Goal: Task Accomplishment & Management: Use online tool/utility

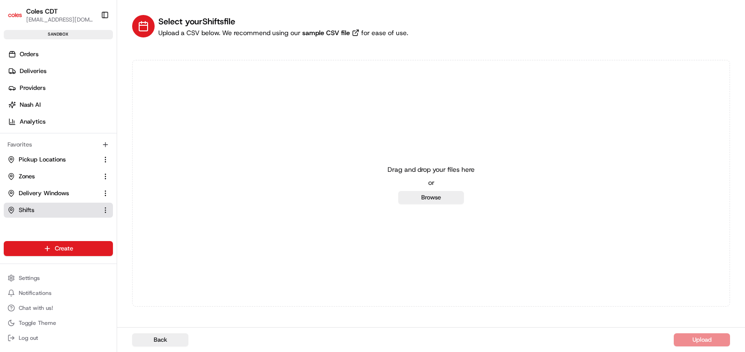
click at [52, 211] on link "Shifts" at bounding box center [52, 210] width 90 height 8
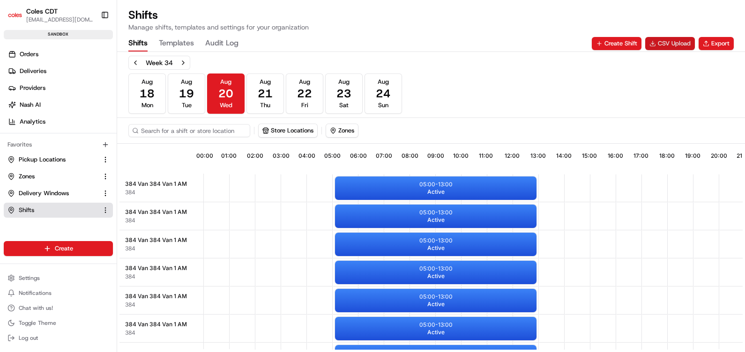
click at [662, 42] on button "CSV Upload" at bounding box center [670, 43] width 50 height 13
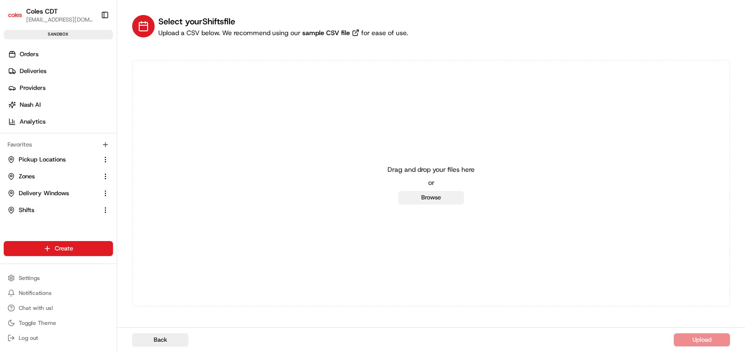
click at [435, 199] on button "Browse" at bounding box center [431, 197] width 66 height 13
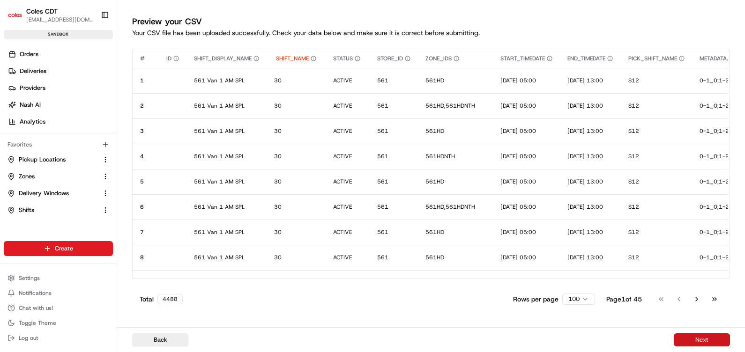
click at [681, 339] on button "Next" at bounding box center [701, 339] width 56 height 13
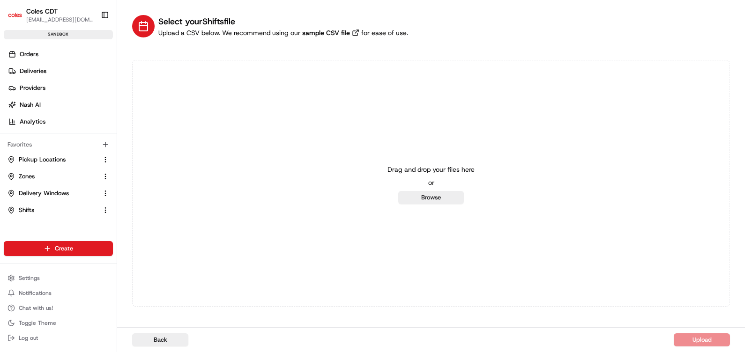
click at [37, 209] on link "Shifts" at bounding box center [52, 210] width 90 height 8
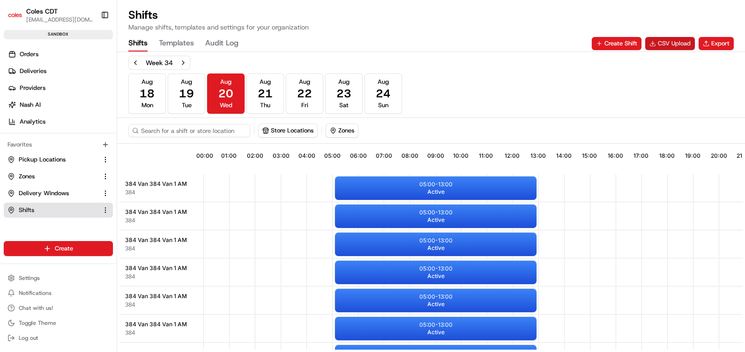
click at [667, 40] on button "CSV Upload" at bounding box center [670, 43] width 50 height 13
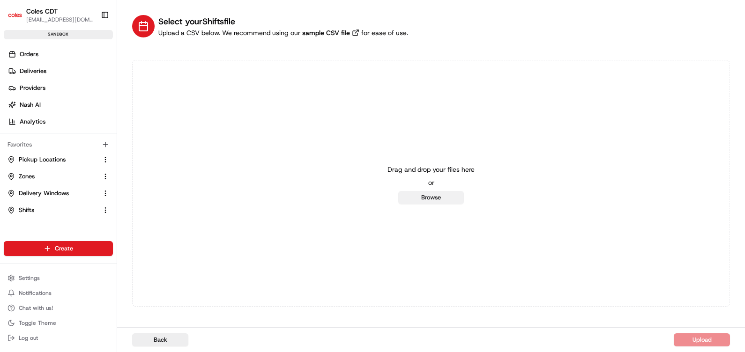
click at [447, 200] on button "Browse" at bounding box center [431, 197] width 66 height 13
click at [48, 208] on link "Shifts" at bounding box center [52, 210] width 90 height 8
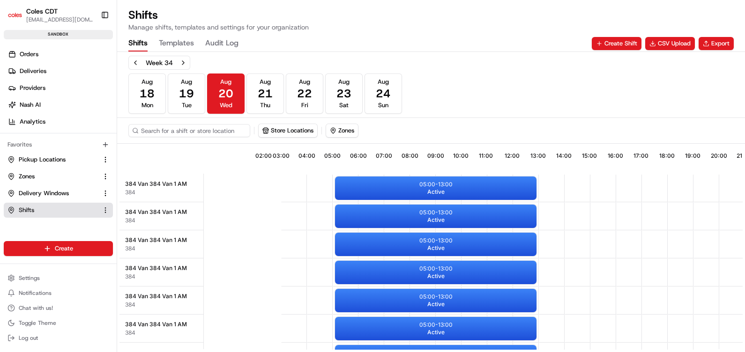
scroll to position [0, 84]
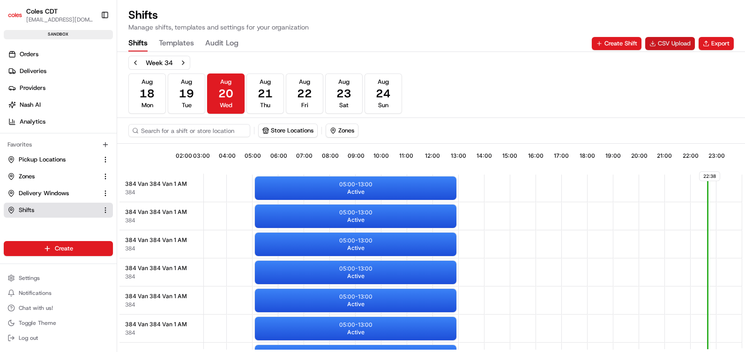
click at [679, 44] on button "CSV Upload" at bounding box center [670, 43] width 50 height 13
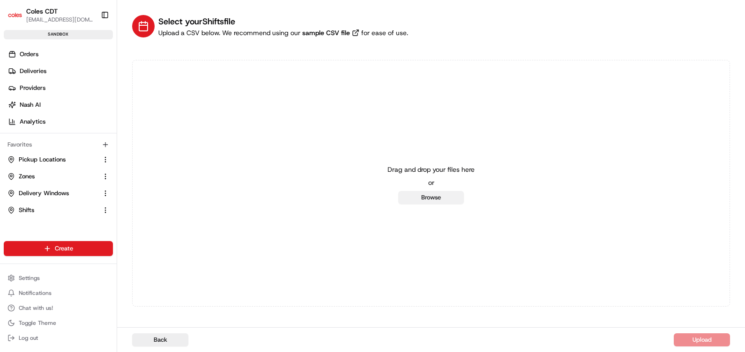
click at [458, 199] on button "Browse" at bounding box center [431, 197] width 66 height 13
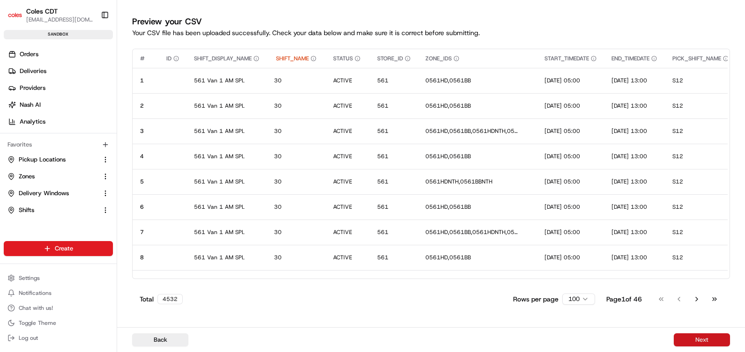
click at [694, 337] on button "Next" at bounding box center [701, 339] width 56 height 13
